Goal: Ask a question

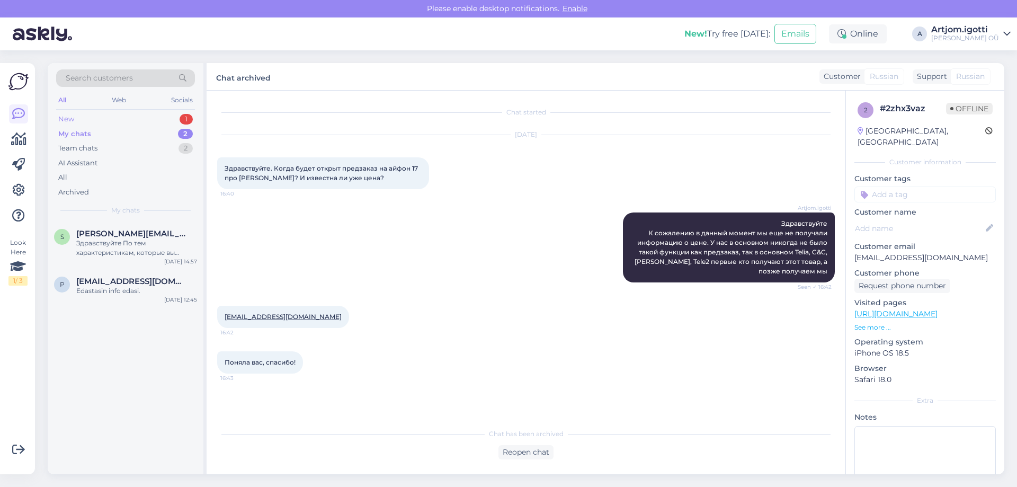
click at [153, 117] on div "New 1" at bounding box center [125, 119] width 139 height 15
click at [152, 237] on span "[EMAIL_ADDRESS][DOMAIN_NAME]" at bounding box center [131, 234] width 110 height 10
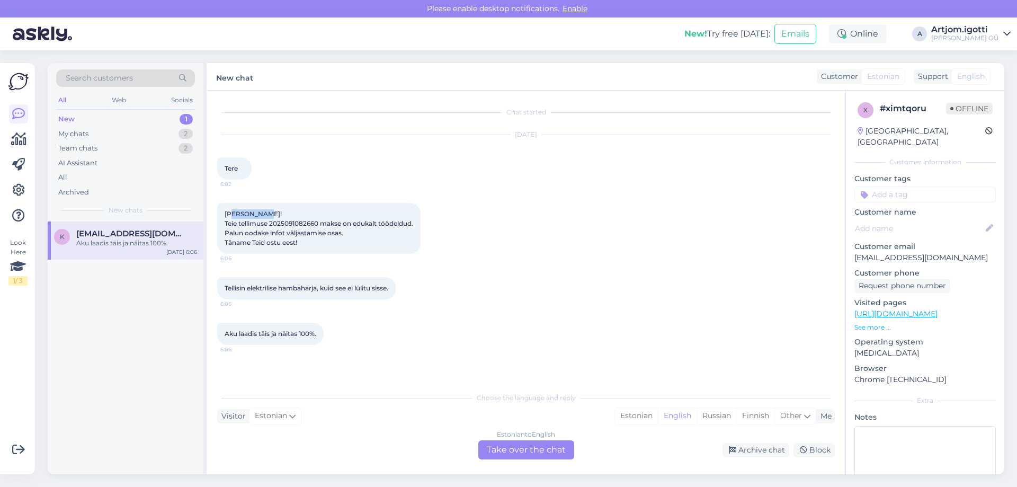
drag, startPoint x: 232, startPoint y: 211, endPoint x: 250, endPoint y: 222, distance: 20.4
click at [275, 216] on div "[PERSON_NAME]! Teie tellimuse 2025091082660 makse on edukalt töödeldud. Palun o…" at bounding box center [318, 228] width 203 height 51
drag, startPoint x: 223, startPoint y: 223, endPoint x: 303, endPoint y: 312, distance: 119.6
click at [375, 232] on div "[PERSON_NAME]! Teie tellimuse 2025091082660 makse on edukalt töödeldud. Palun o…" at bounding box center [318, 228] width 203 height 51
drag, startPoint x: 271, startPoint y: 286, endPoint x: 324, endPoint y: 334, distance: 70.9
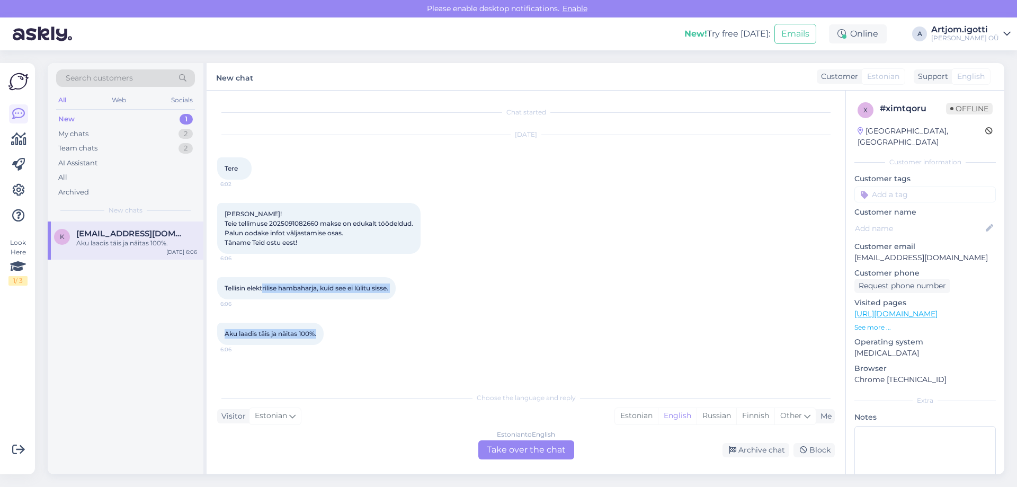
click at [324, 334] on div "Chat started [DATE] Tere 6:02 [PERSON_NAME]! Teie tellimuse 2025091082660 makse…" at bounding box center [530, 239] width 627 height 276
click at [640, 411] on div "Estonian" at bounding box center [636, 416] width 43 height 16
click at [635, 421] on div "Estonian" at bounding box center [636, 416] width 43 height 16
click at [519, 449] on div "Estonian to Estonian Take over the chat" at bounding box center [526, 449] width 96 height 19
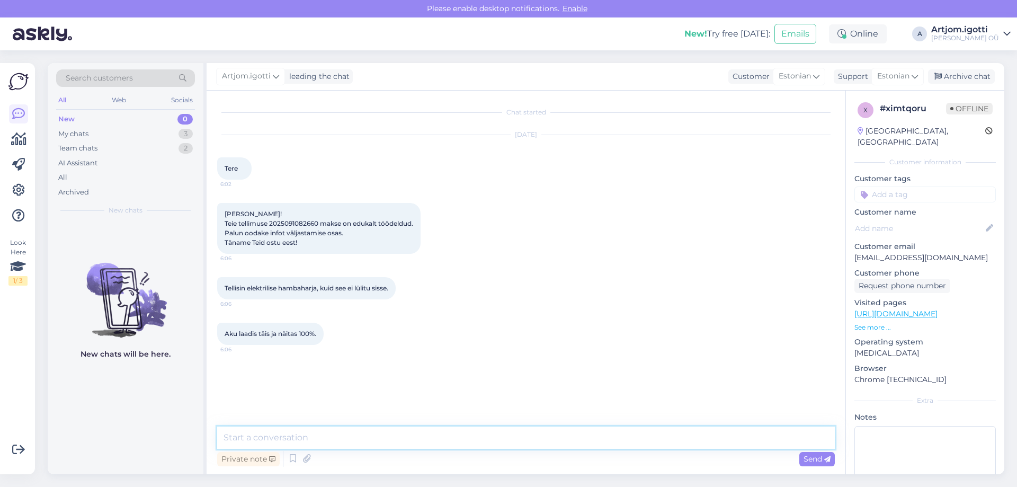
click at [452, 436] on textarea at bounding box center [525, 437] width 617 height 22
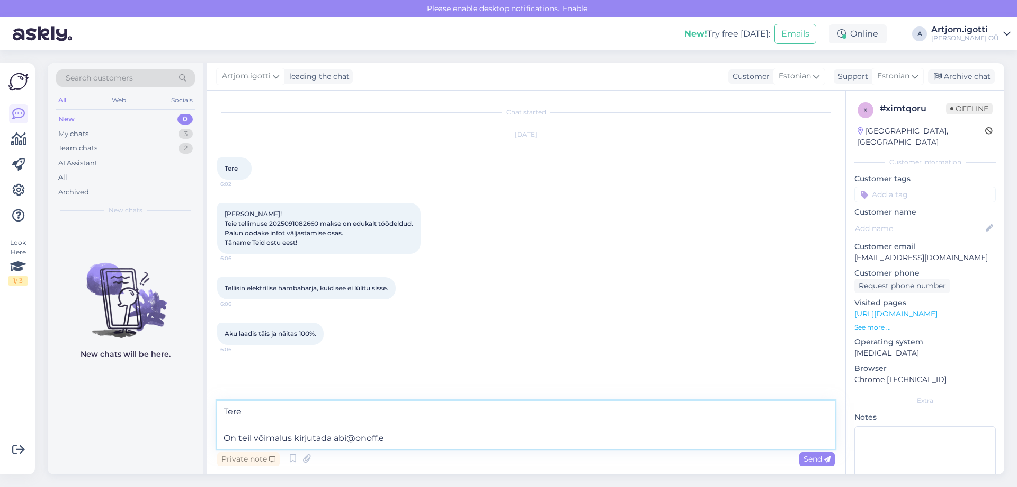
type textarea "Tere On teil võimalus kirjutada [EMAIL_ADDRESS][DOMAIN_NAME]"
